Goal: Task Accomplishment & Management: Manage account settings

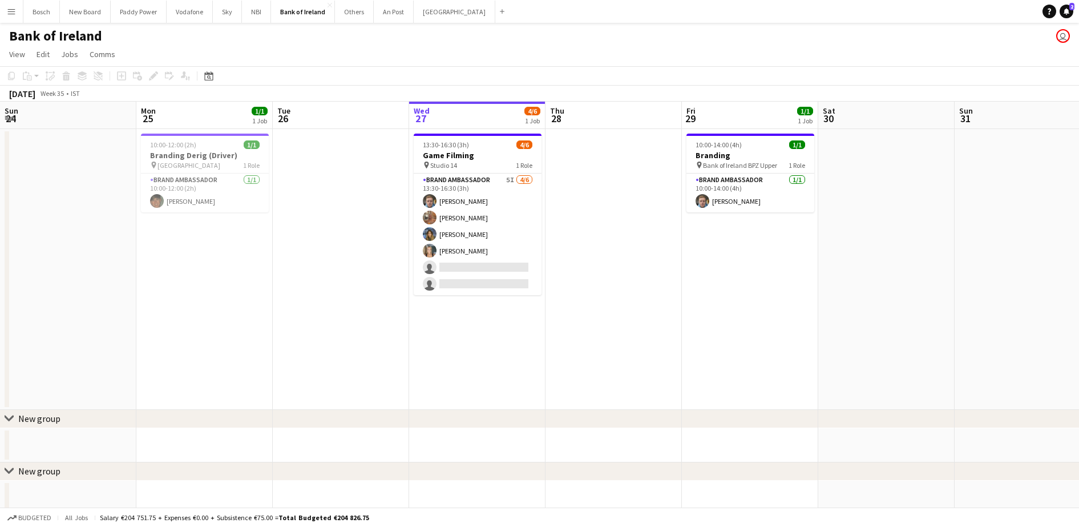
scroll to position [0, 273]
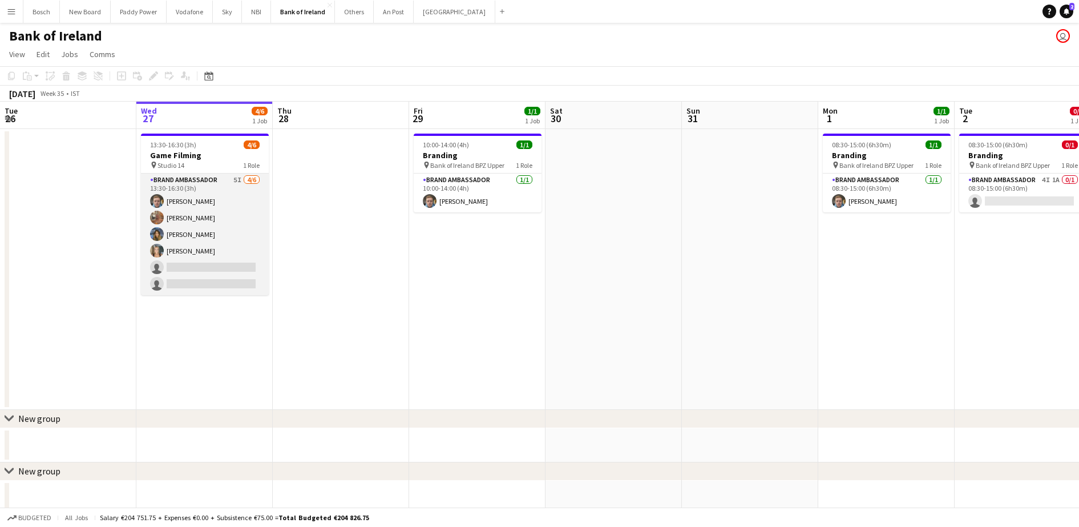
click at [237, 212] on app-card-role "Brand Ambassador 5I [DATE] 13:30-16:30 (3h) [PERSON_NAME] [PERSON_NAME] [PERSON…" at bounding box center [205, 234] width 128 height 122
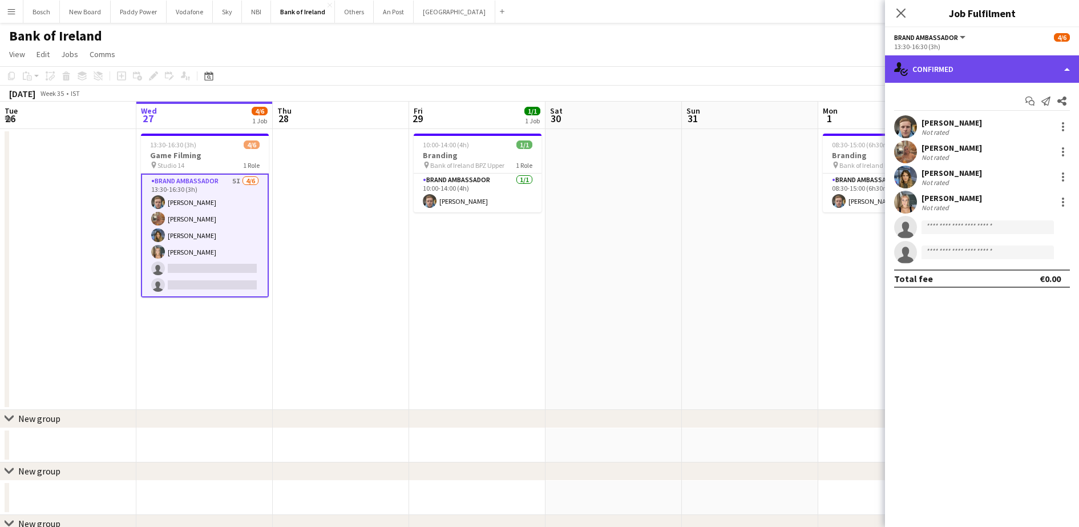
click at [937, 69] on div "single-neutral-actions-check-2 Confirmed" at bounding box center [982, 68] width 194 height 27
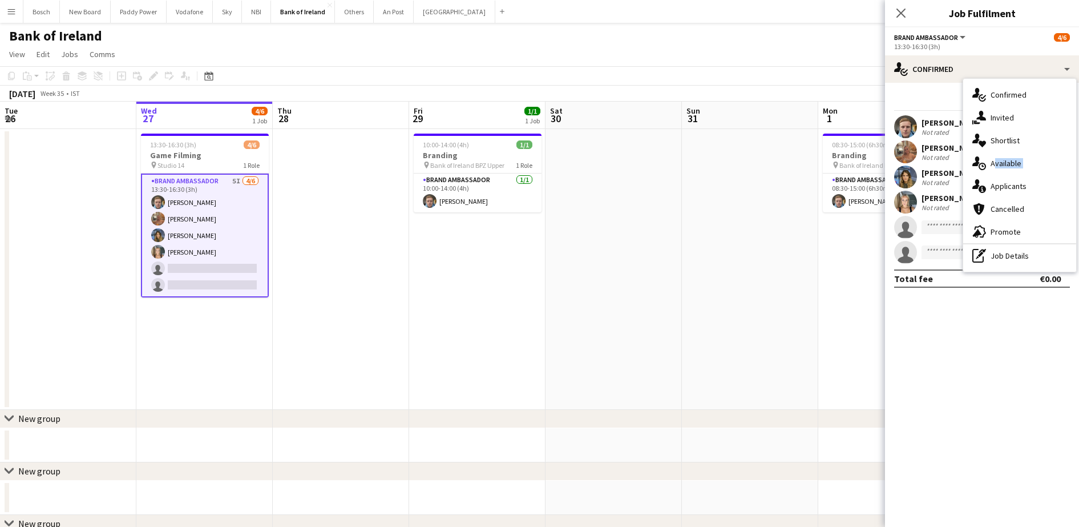
drag, startPoint x: 991, startPoint y: 173, endPoint x: 991, endPoint y: 188, distance: 14.8
click at [991, 188] on div "single-neutral-actions-check-2 Confirmed single-neutral-actions-share-1 Invited…" at bounding box center [1019, 175] width 113 height 193
click at [991, 188] on div "[PERSON_NAME] Not rated [PERSON_NAME] Not rated [PERSON_NAME] Not rated [PERSON…" at bounding box center [982, 189] width 194 height 148
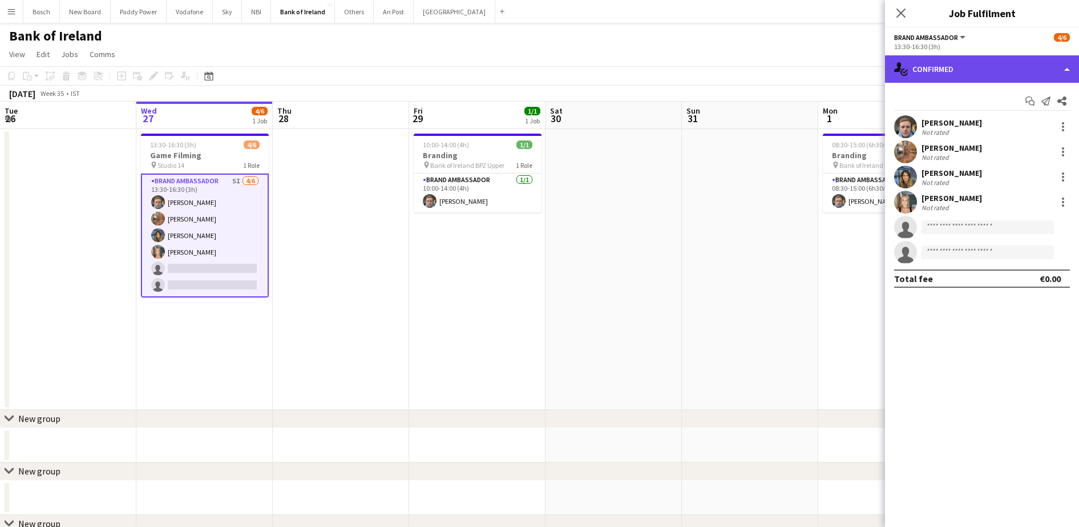
click at [978, 63] on div "single-neutral-actions-check-2 Confirmed" at bounding box center [982, 68] width 194 height 27
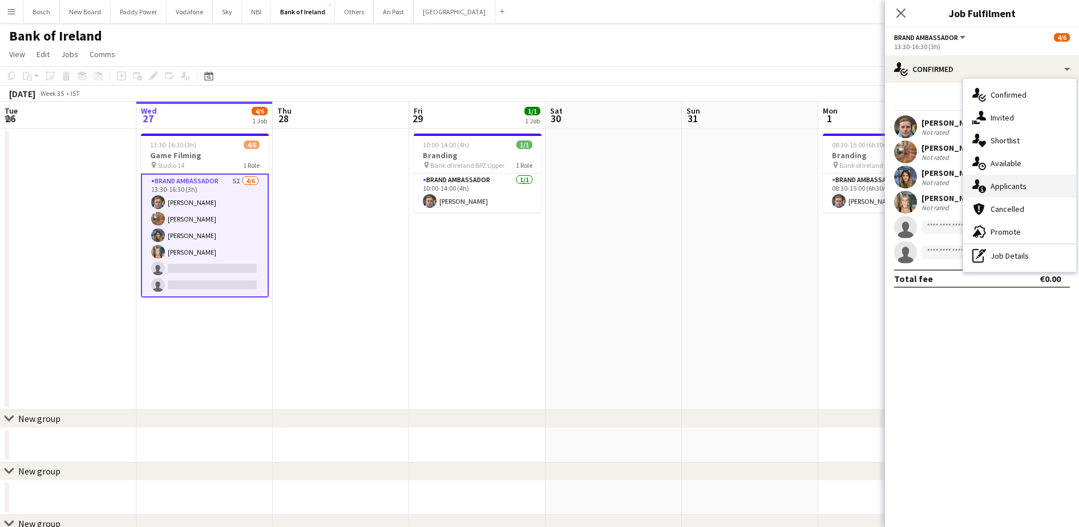
click at [1028, 192] on div "single-neutral-actions-information Applicants" at bounding box center [1019, 186] width 113 height 23
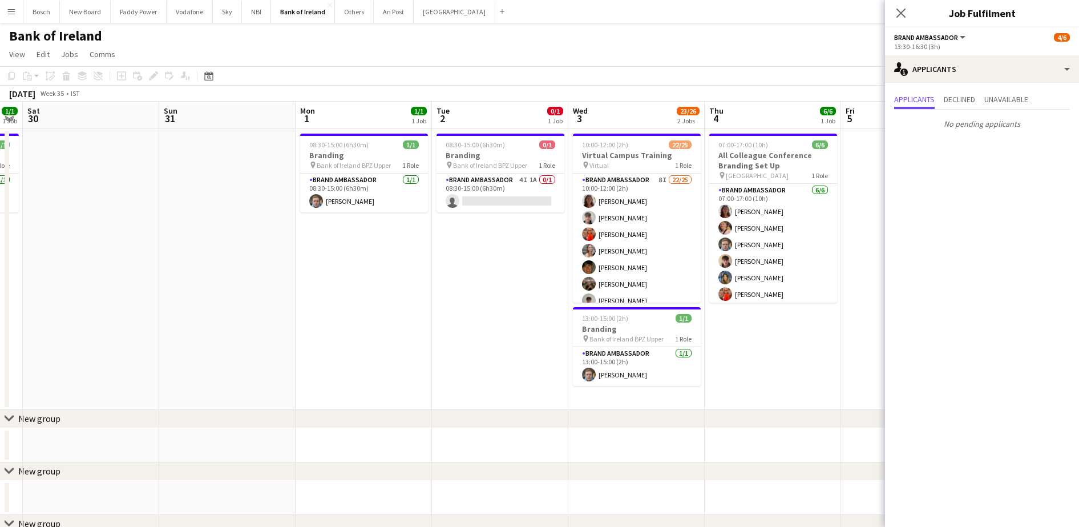
scroll to position [0, 387]
click at [519, 195] on app-card-role "Brand Ambassador 4I 1A 0/1 08:30-15:00 (6h30m) single-neutral-actions" at bounding box center [499, 192] width 128 height 39
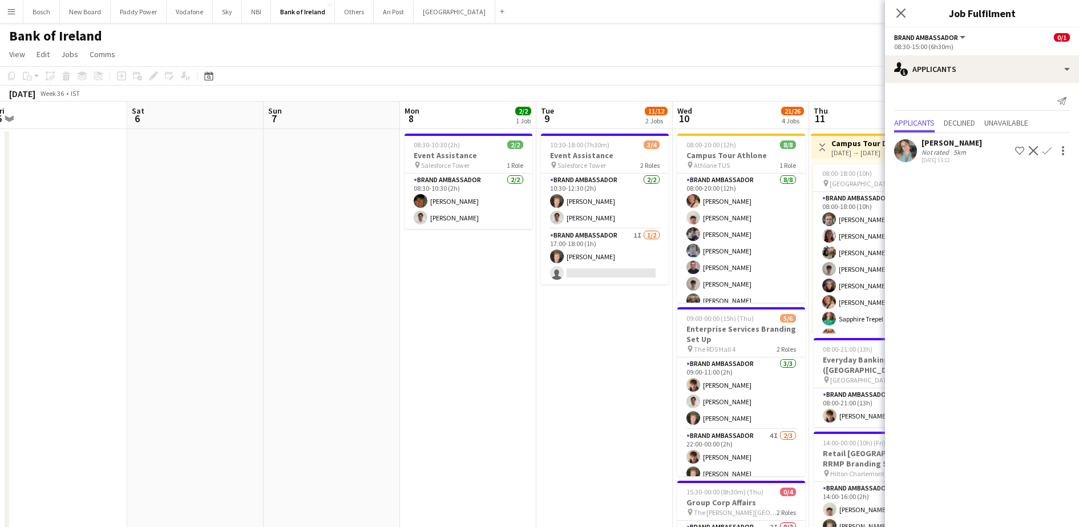
scroll to position [0, 293]
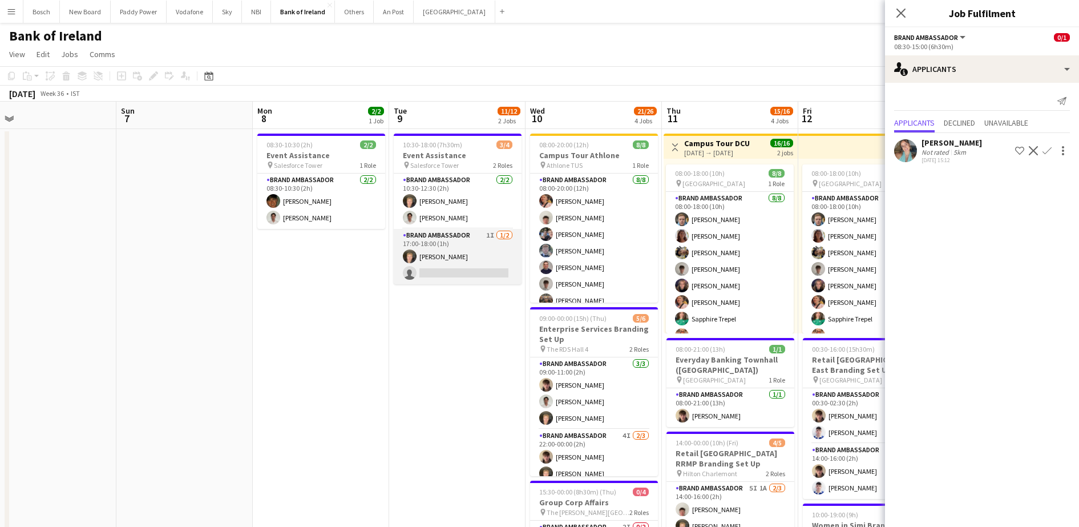
click at [455, 268] on app-card-role "Brand Ambassador 1I [DATE] 17:00-18:00 (1h) [PERSON_NAME] single-neutral-actions" at bounding box center [458, 256] width 128 height 55
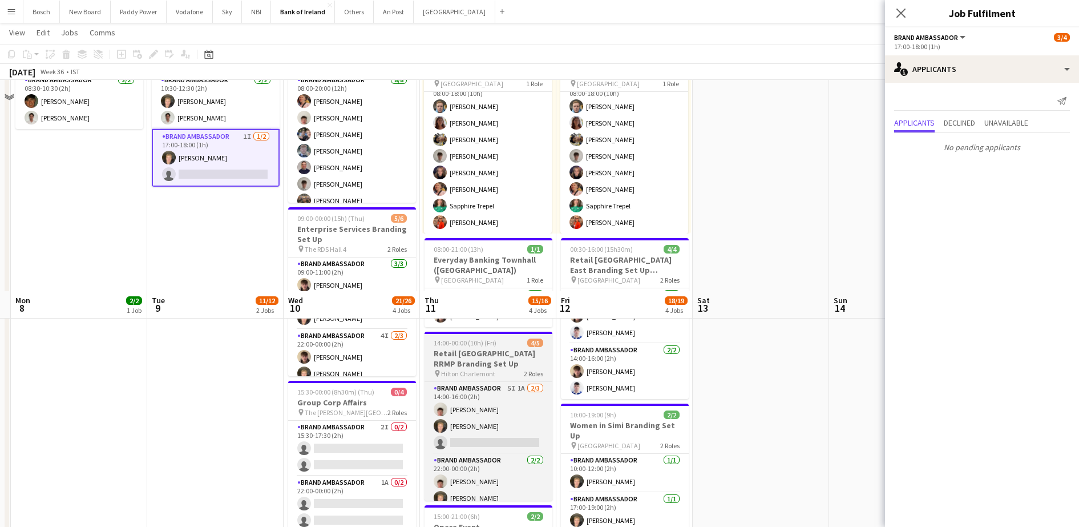
scroll to position [310, 0]
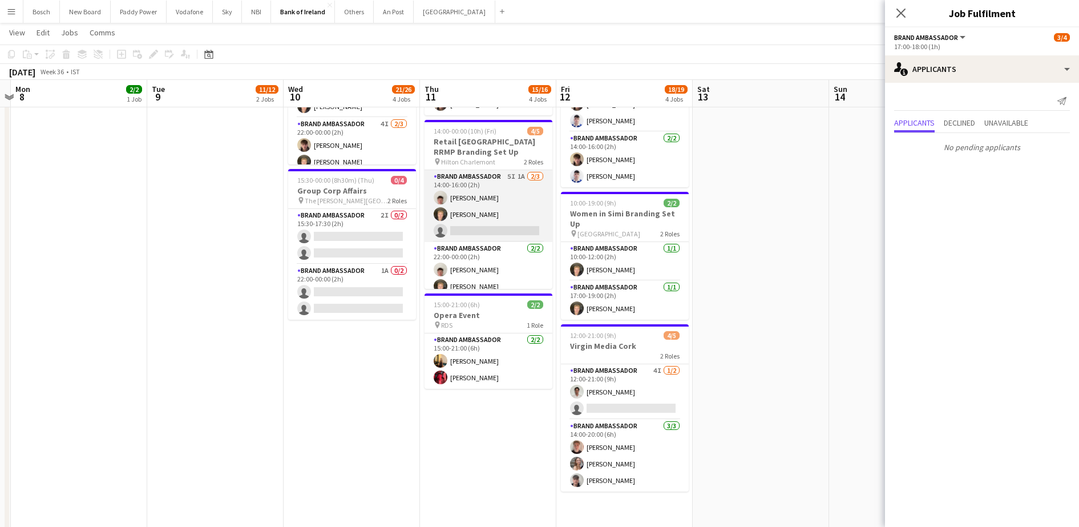
click at [476, 204] on app-card-role "Brand Ambassador 5I 1A [DATE] 14:00-16:00 (2h) [PERSON_NAME] [PERSON_NAME] sing…" at bounding box center [489, 206] width 128 height 72
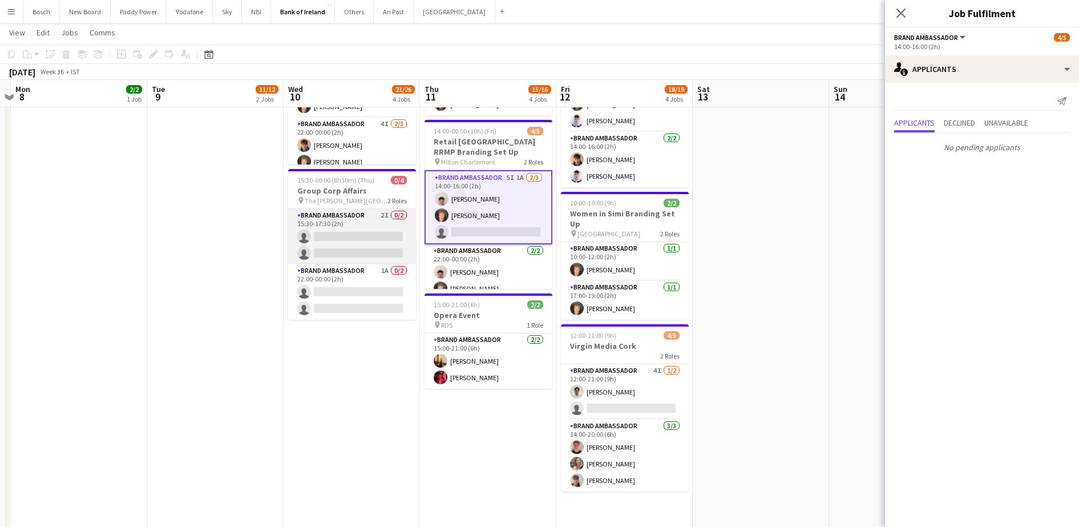
click at [387, 229] on app-card-role "Brand Ambassador 2I 0/2 15:30-17:30 (2h) single-neutral-actions single-neutral-…" at bounding box center [352, 236] width 128 height 55
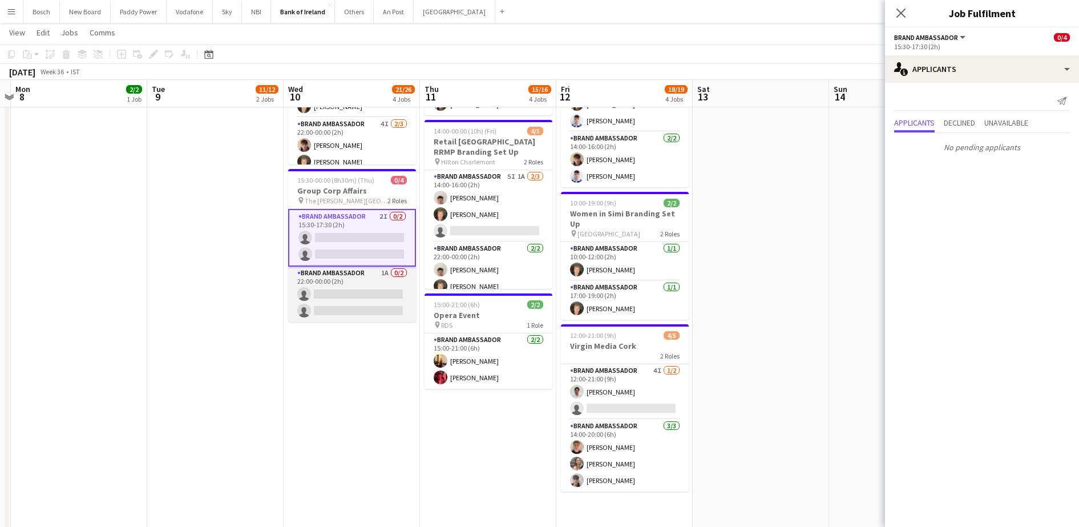
click at [353, 285] on app-card-role "Brand Ambassador 1A 0/2 22:00-00:00 (2h) single-neutral-actions single-neutral-…" at bounding box center [352, 293] width 128 height 55
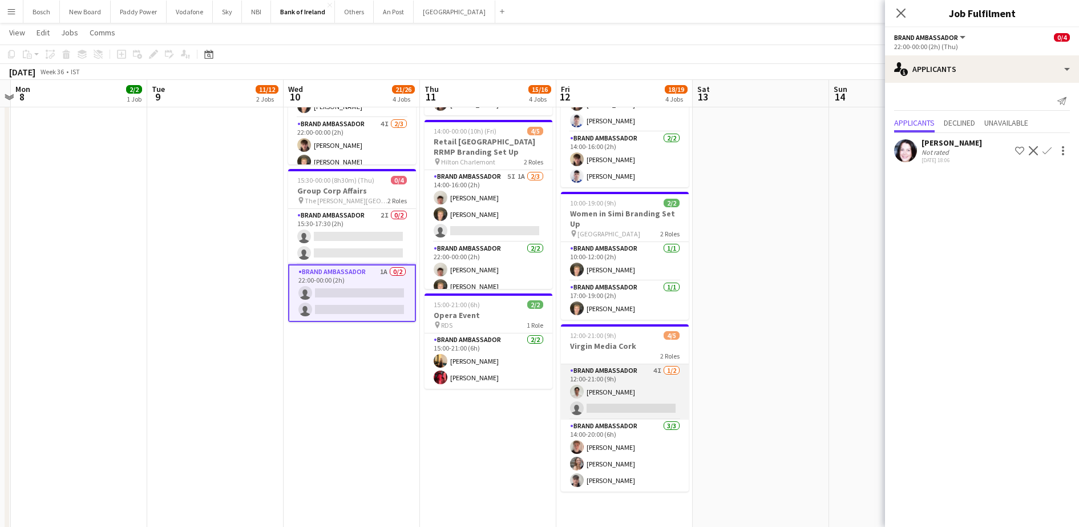
click at [647, 386] on app-card-role "Brand Ambassador 4I [DATE] 12:00-21:00 (9h) [PERSON_NAME] single-neutral-actions" at bounding box center [625, 391] width 128 height 55
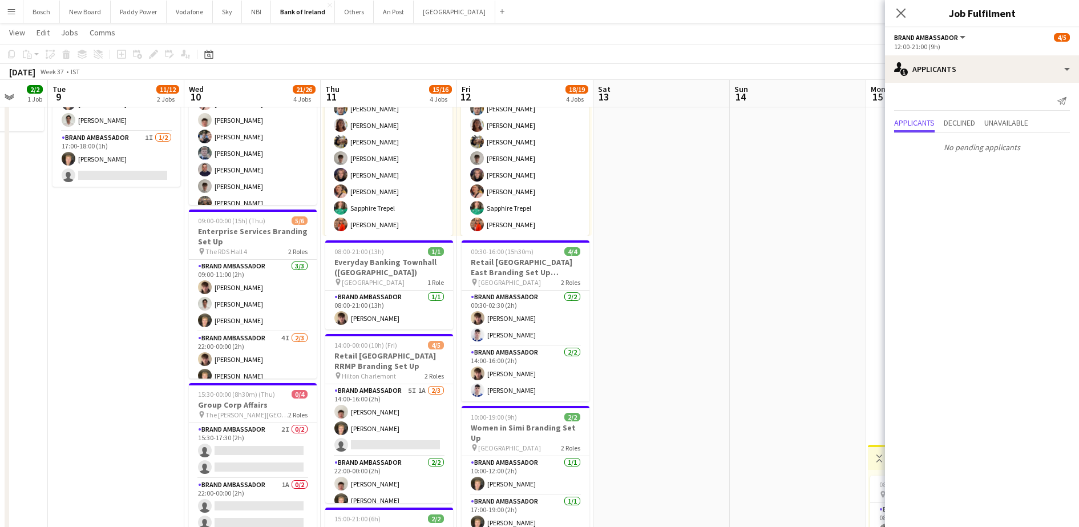
scroll to position [0, 360]
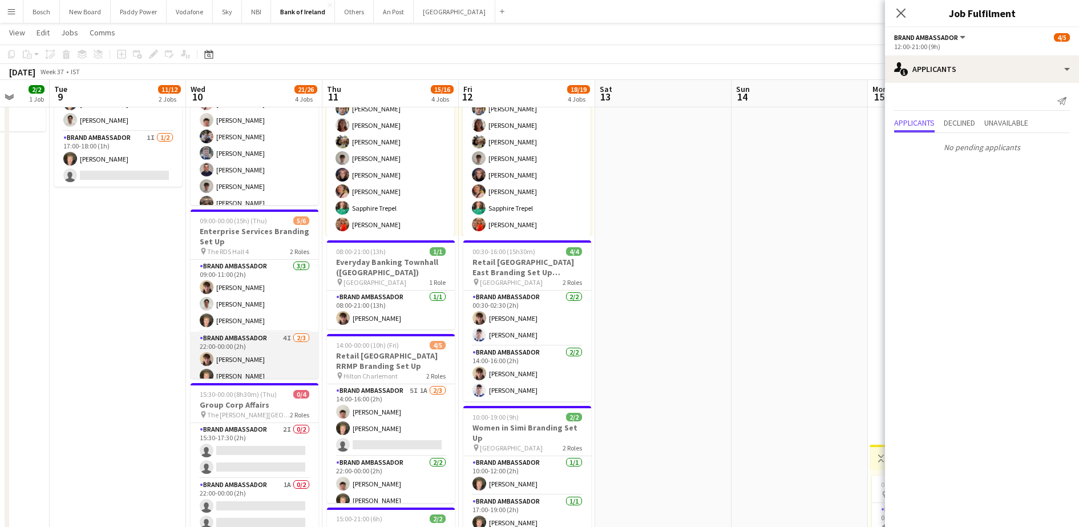
click at [232, 356] on app-card-role "Brand Ambassador 4I [DATE] 22:00-00:00 (2h) [PERSON_NAME] [PERSON_NAME] single-…" at bounding box center [255, 368] width 128 height 72
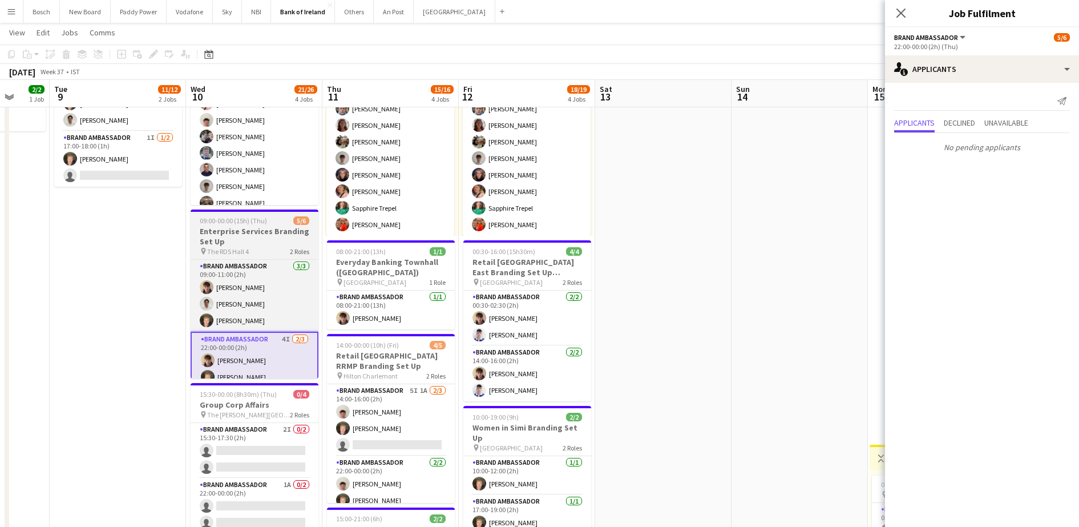
click at [234, 250] on span "The RDS Hall 4" at bounding box center [228, 251] width 42 height 9
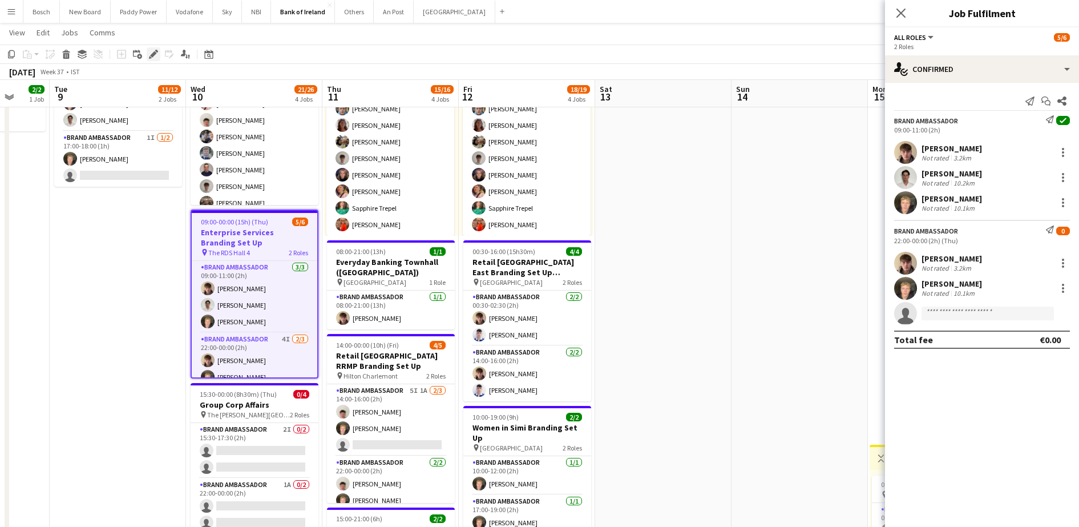
click at [152, 55] on icon at bounding box center [153, 54] width 6 height 6
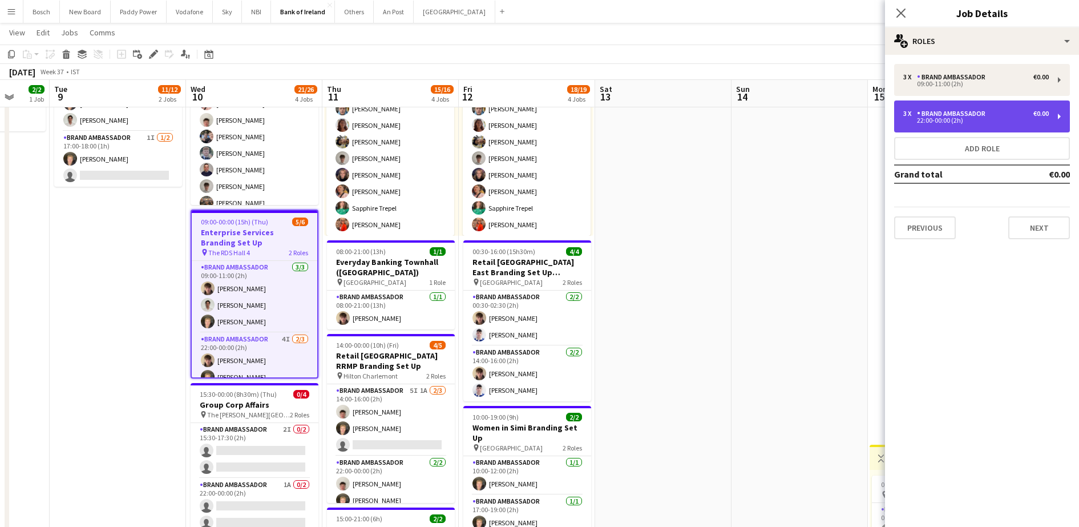
click at [968, 114] on div "Brand Ambassador" at bounding box center [953, 114] width 73 height 8
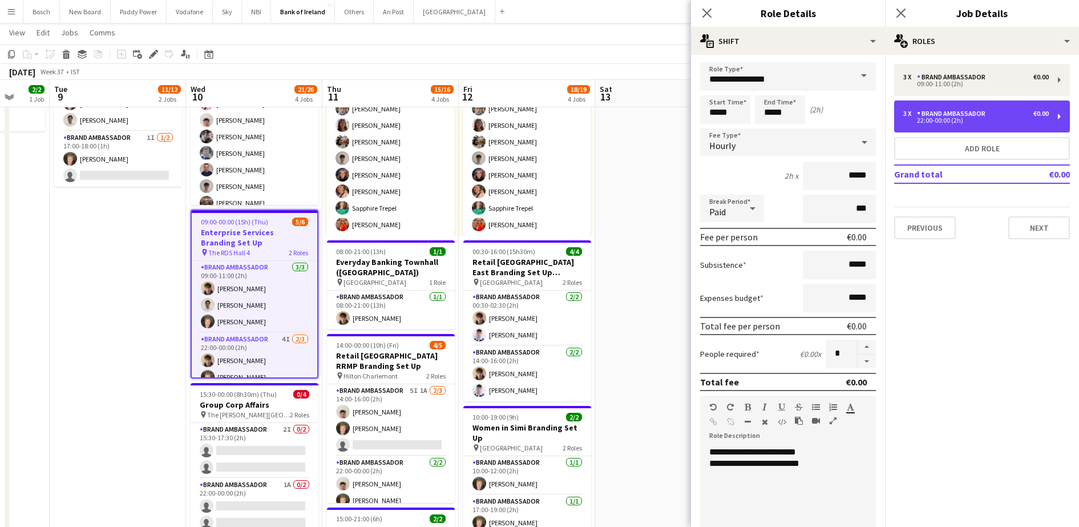
scroll to position [0, 0]
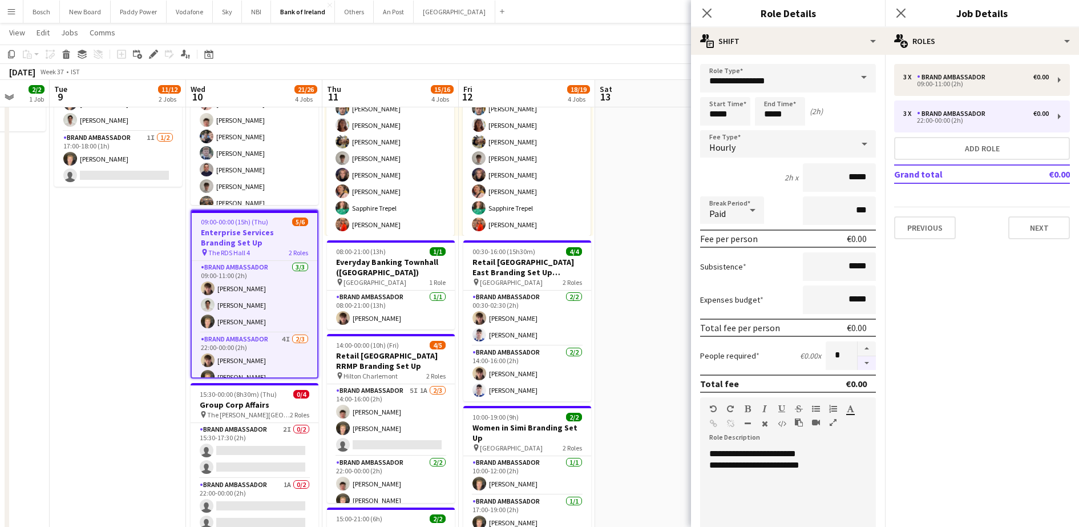
click at [858, 369] on button "button" at bounding box center [867, 363] width 18 height 14
type input "*"
click at [1015, 239] on div "3 x Brand Ambassador €0.00 09:00-11:00 (2h) 3 x Brand Ambassador €0.00 22:00-00…" at bounding box center [982, 151] width 194 height 193
click at [1023, 237] on button "Next" at bounding box center [1039, 227] width 62 height 23
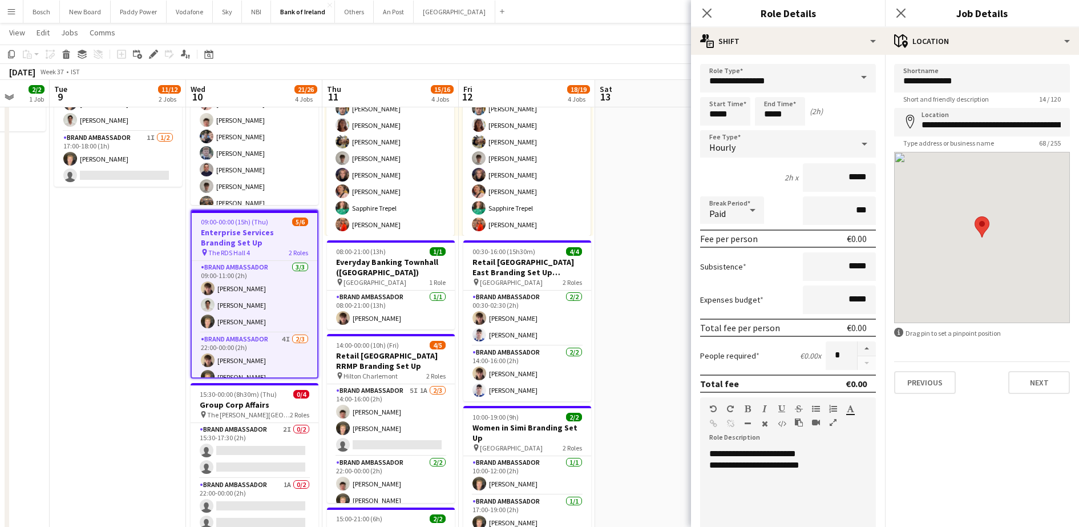
click at [657, 70] on div "[DATE] Week 37 • IST" at bounding box center [539, 72] width 1079 height 16
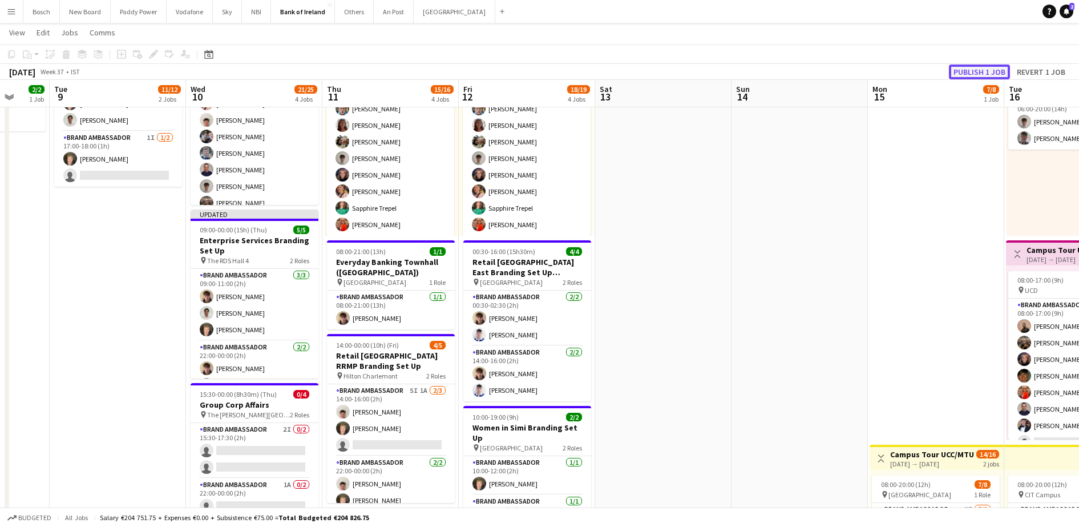
click at [966, 74] on button "Publish 1 job" at bounding box center [979, 71] width 61 height 15
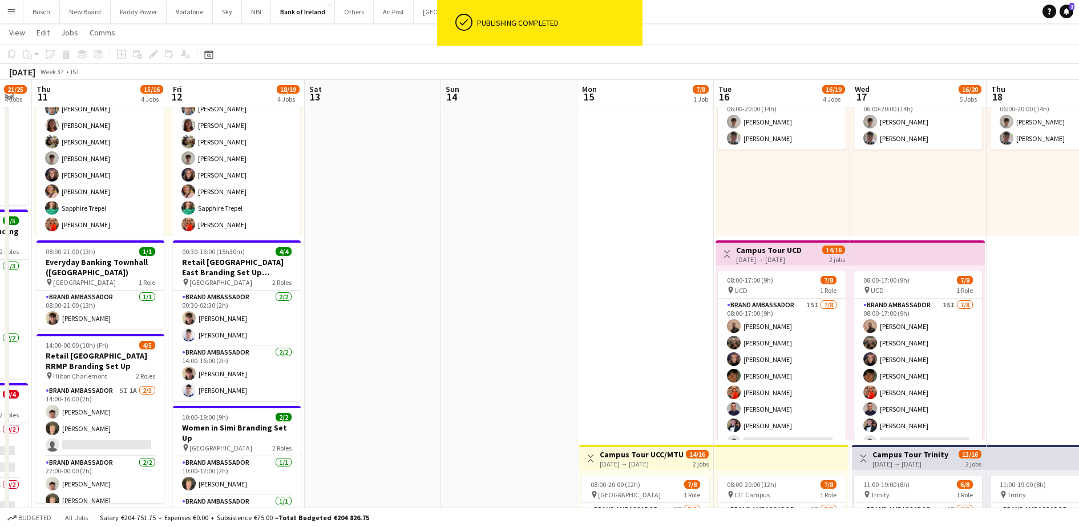
scroll to position [0, 439]
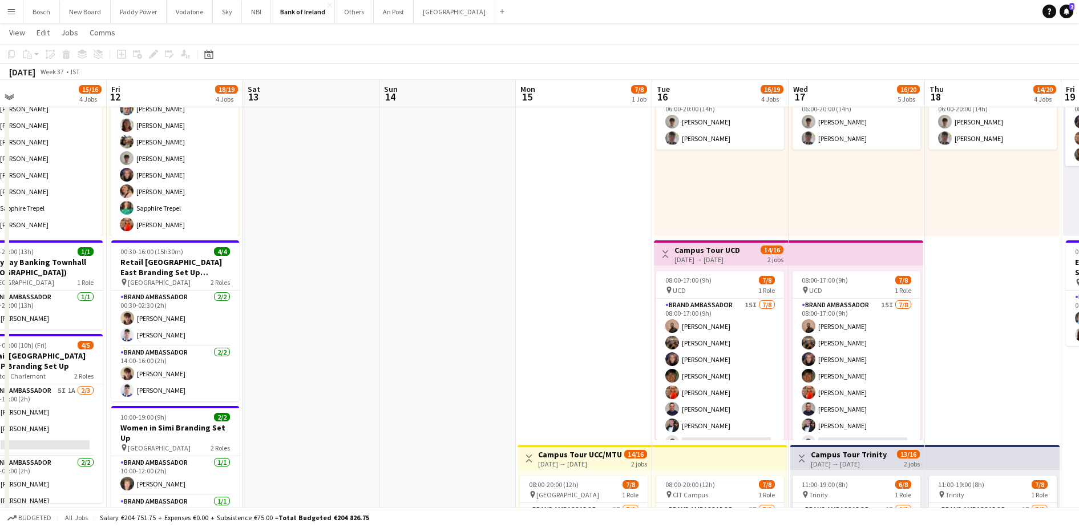
click at [901, 190] on div "06:00-20:00 (14h) 2/2 pin Tullamore 1 Role Brand Ambassador [DATE] 06:00-20:00 …" at bounding box center [857, 148] width 136 height 175
